Goal: Information Seeking & Learning: Learn about a topic

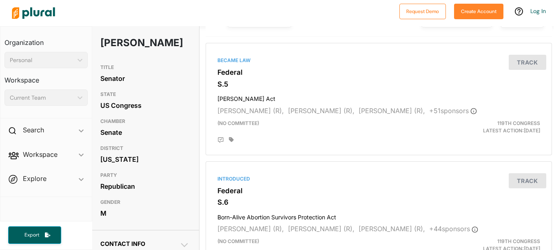
scroll to position [86, 2]
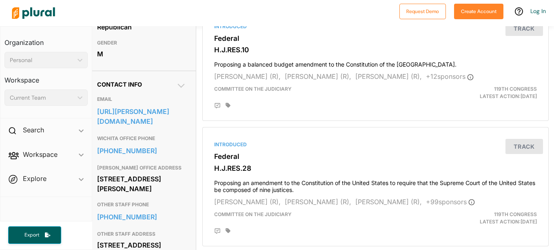
scroll to position [210, 5]
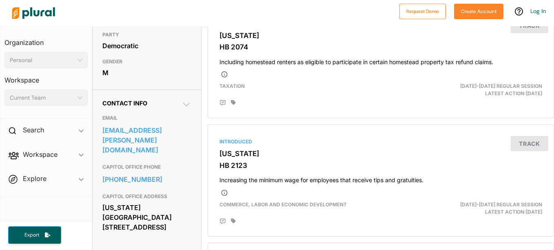
scroll to position [206, 0]
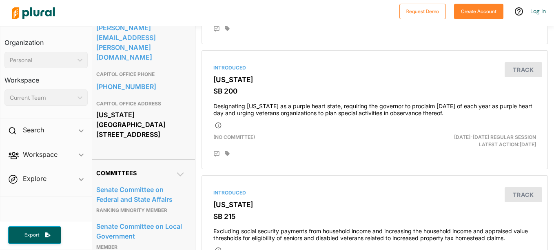
scroll to position [219, 6]
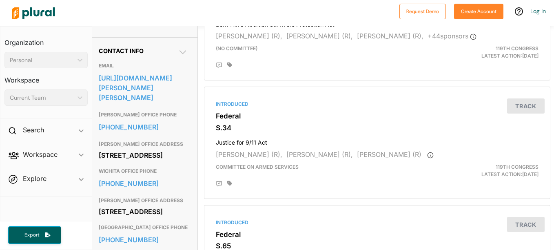
scroll to position [243, 4]
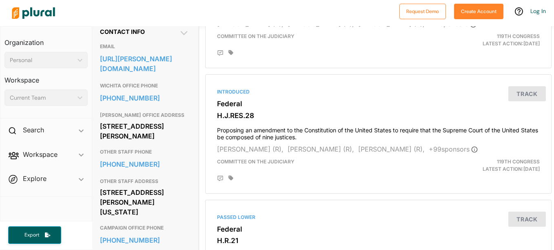
scroll to position [263, 2]
